Goal: Check status: Check status

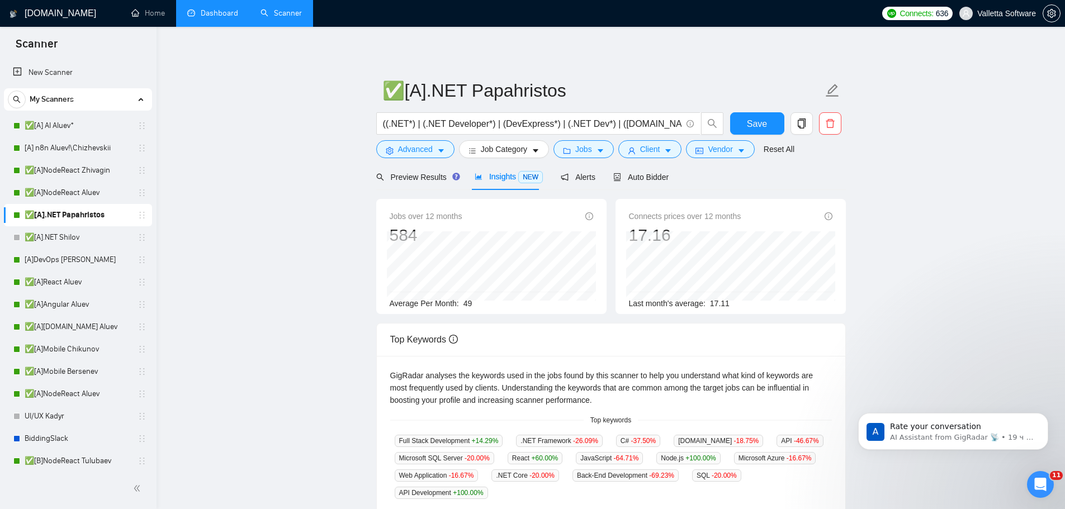
click at [225, 13] on link "Dashboard" at bounding box center [212, 13] width 51 height 10
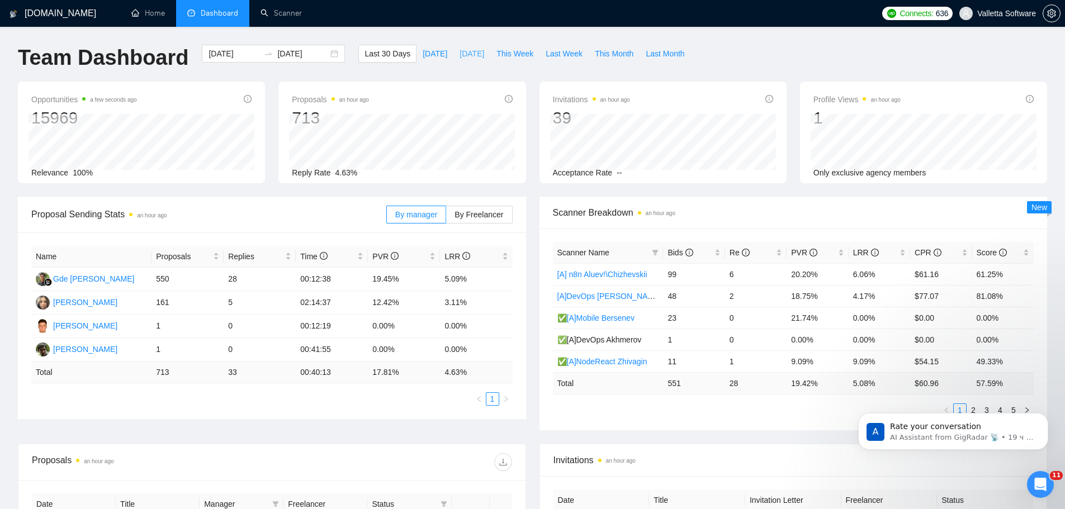
click at [480, 59] on button "[DATE]" at bounding box center [471, 54] width 37 height 18
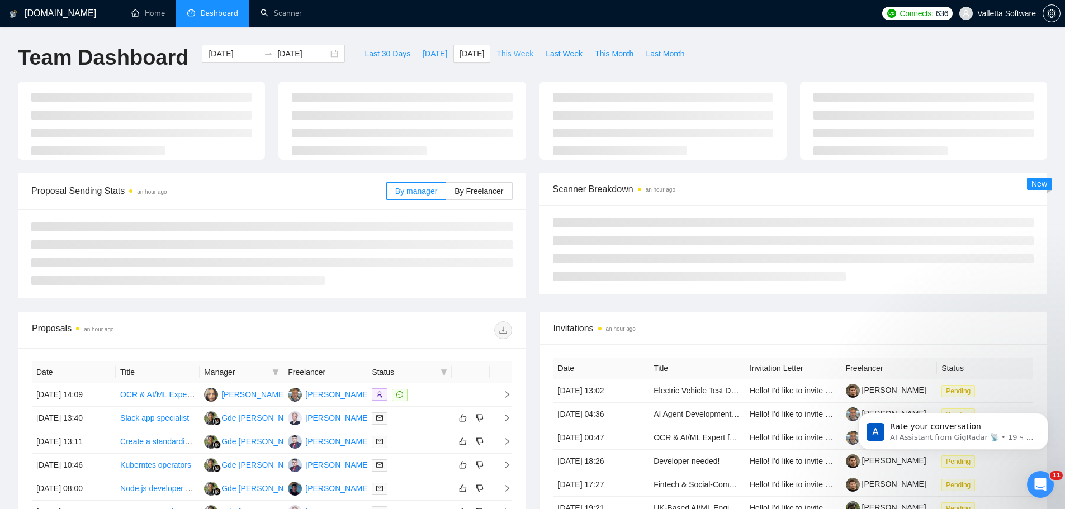
type input "[DATE]"
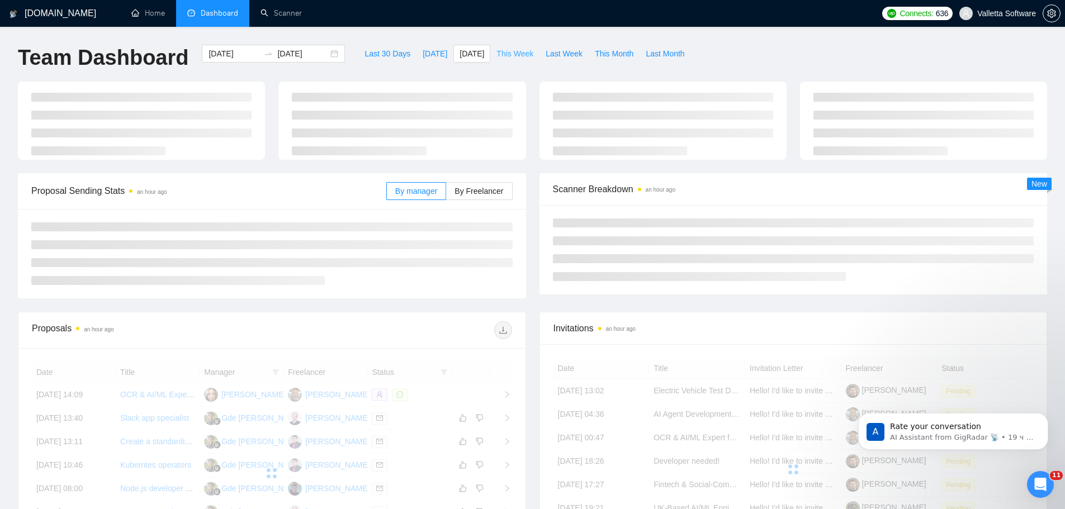
click at [509, 52] on span "This Week" at bounding box center [514, 54] width 37 height 12
type input "[DATE]"
click at [548, 56] on span "Last Week" at bounding box center [564, 54] width 37 height 12
type input "[DATE]"
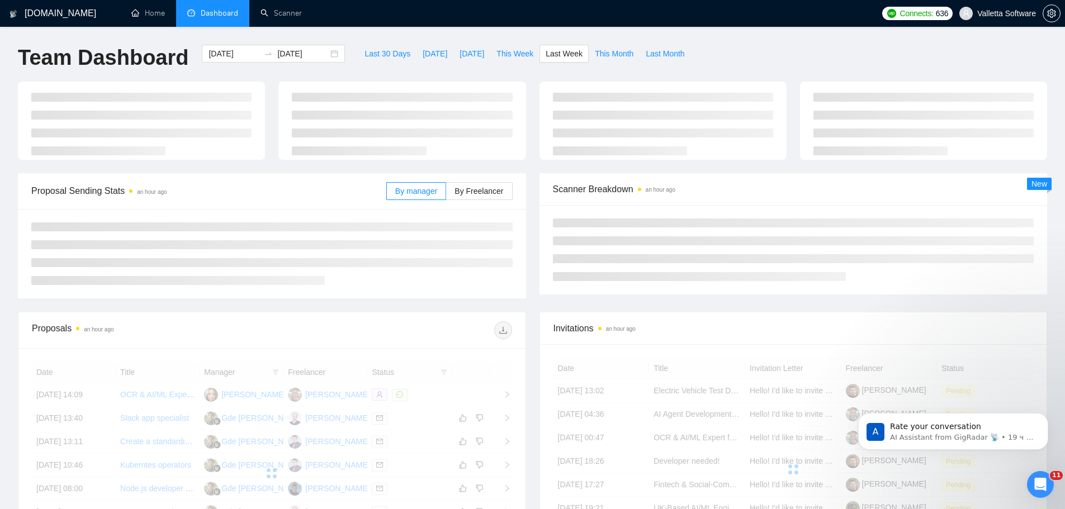
type input "[DATE]"
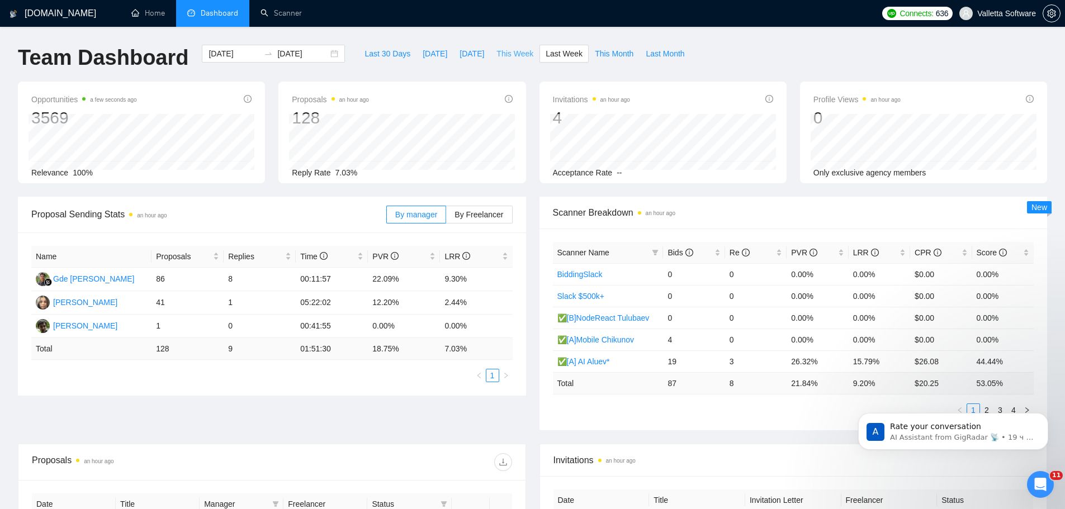
click at [509, 50] on span "This Week" at bounding box center [514, 54] width 37 height 12
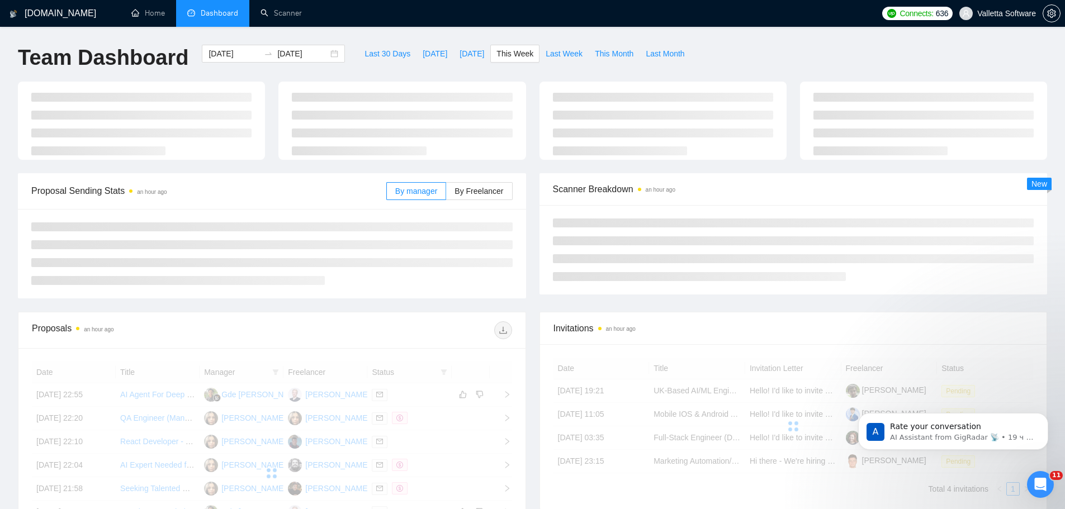
type input "[DATE]"
